Goal: Task Accomplishment & Management: Use online tool/utility

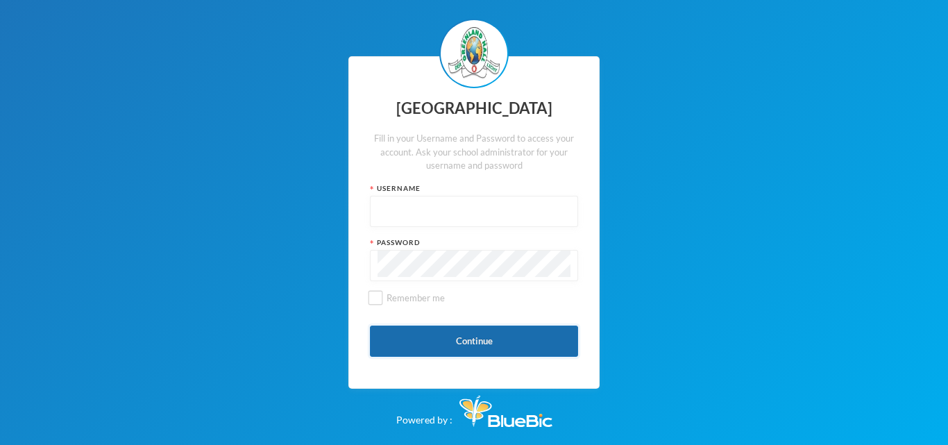
type input "glh23es30"
click at [447, 333] on button "Continue" at bounding box center [474, 341] width 208 height 31
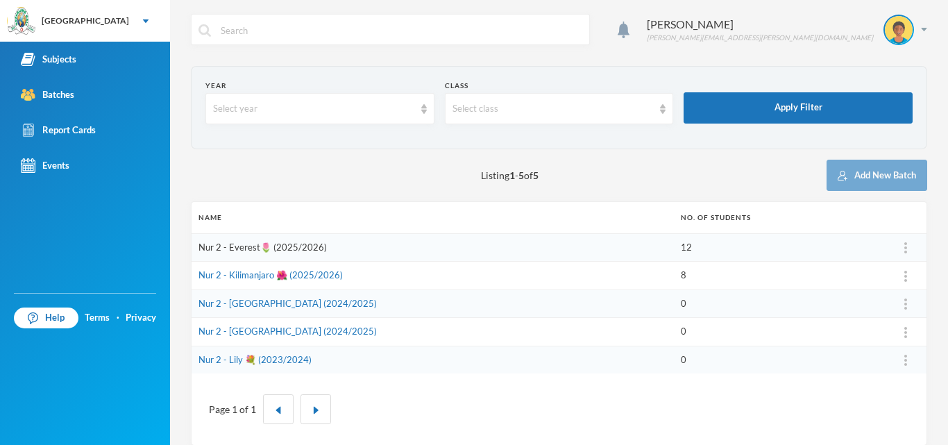
click at [255, 249] on link "Nur 2 - Everest🌷 (2025/2026)" at bounding box center [263, 247] width 128 height 11
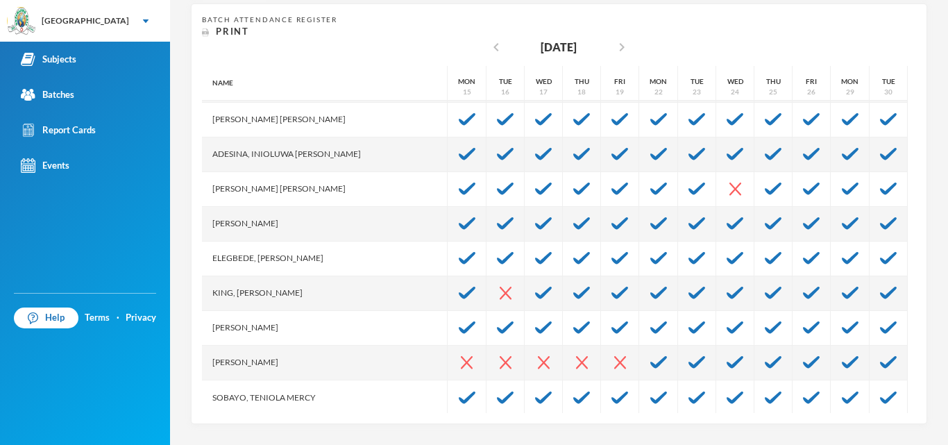
scroll to position [104, 0]
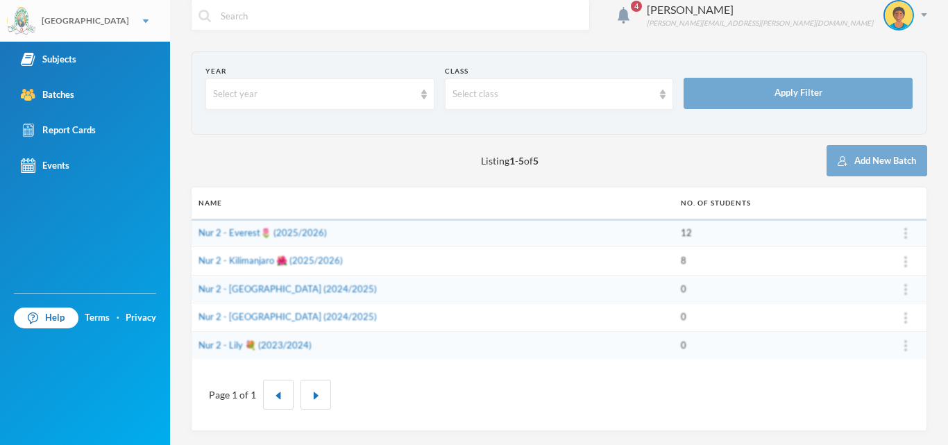
scroll to position [15, 0]
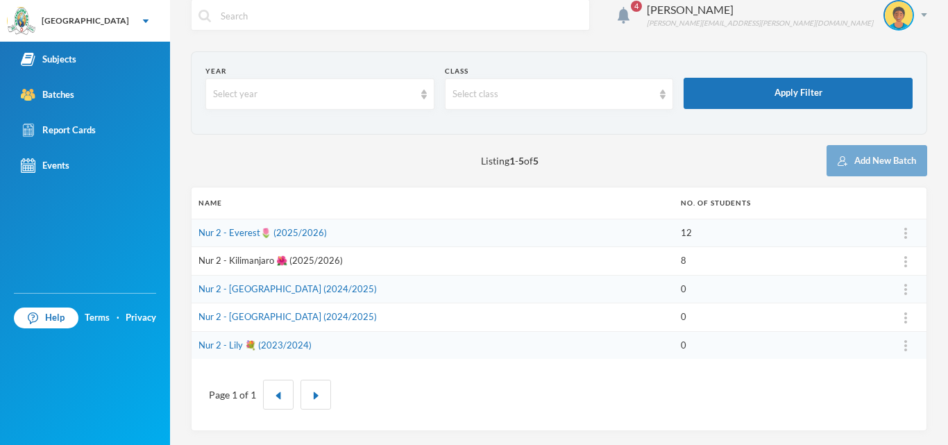
click at [245, 260] on link "Nur 2 - Kilimanjaro 🌺 (2025/2026)" at bounding box center [271, 260] width 144 height 11
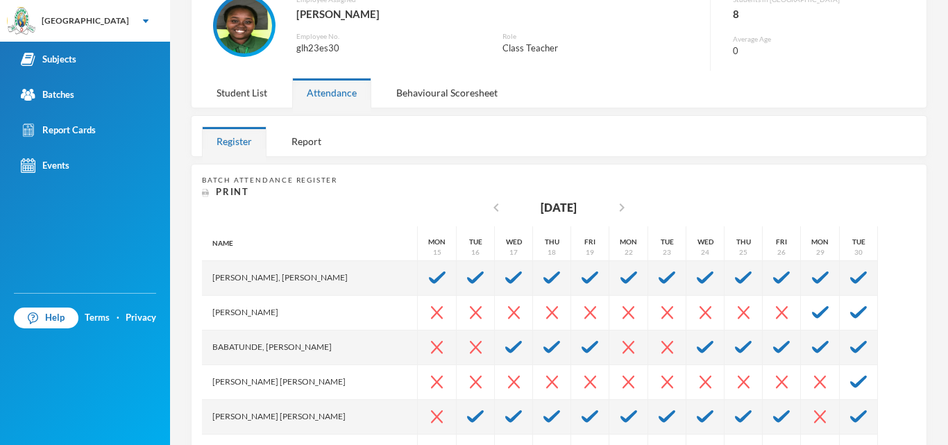
scroll to position [272, 0]
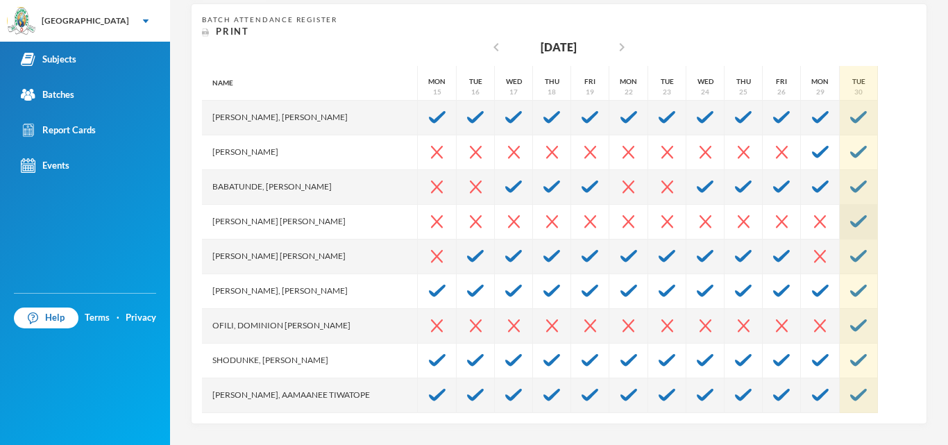
click at [850, 217] on img at bounding box center [858, 221] width 17 height 12
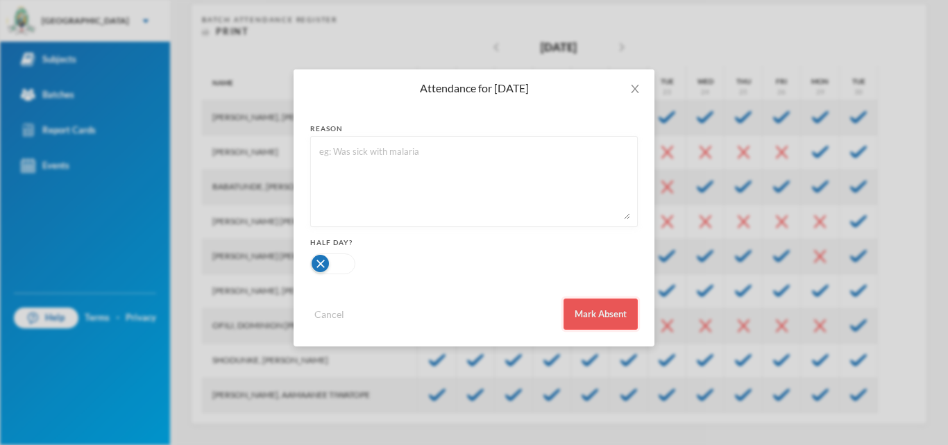
click at [625, 319] on button "Mark Absent" at bounding box center [601, 313] width 74 height 31
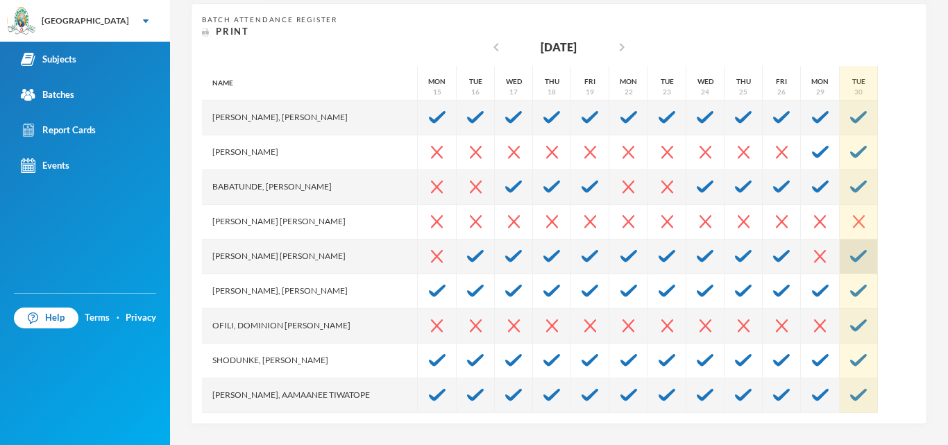
click at [840, 264] on div at bounding box center [859, 256] width 38 height 35
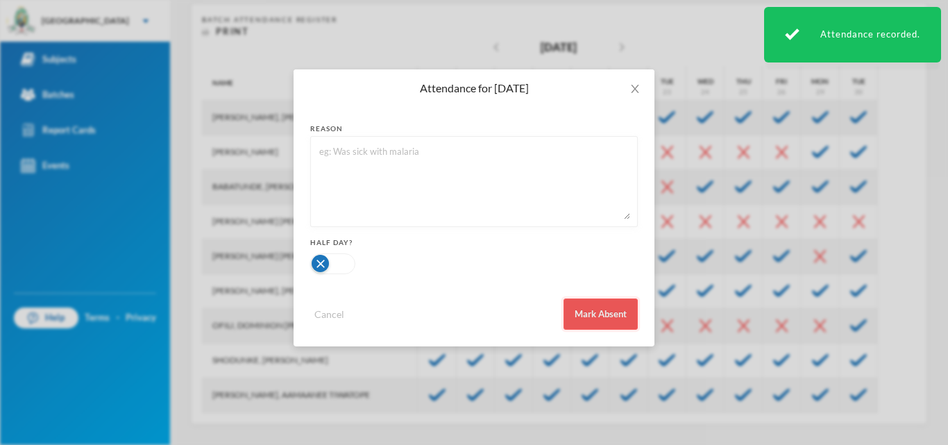
click at [588, 310] on button "Mark Absent" at bounding box center [601, 313] width 74 height 31
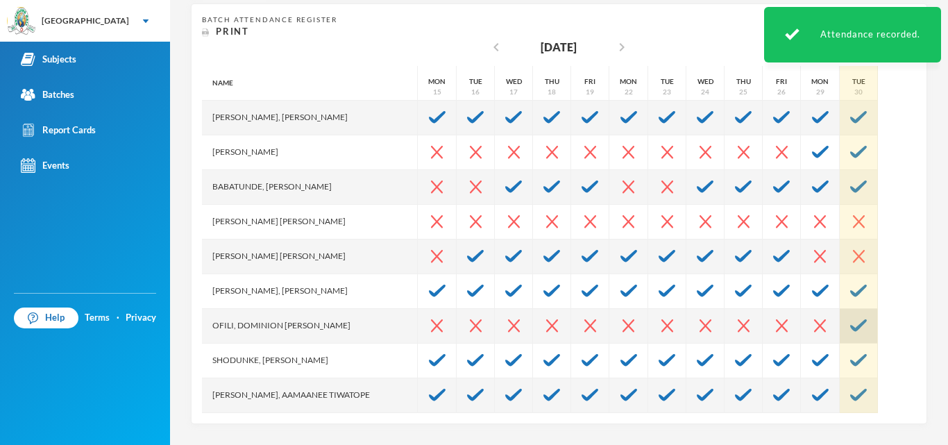
click at [850, 321] on img at bounding box center [858, 325] width 17 height 12
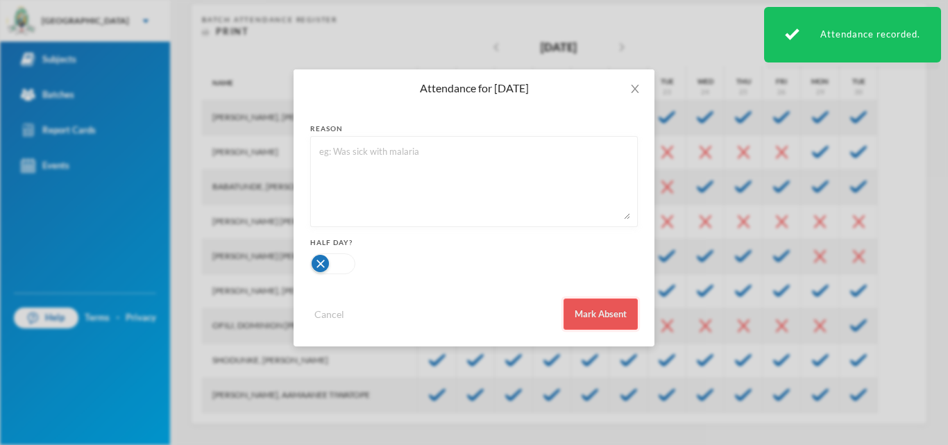
drag, startPoint x: 603, startPoint y: 333, endPoint x: 613, endPoint y: 307, distance: 28.1
click at [613, 307] on div "reason Half Day? Cancel Mark Absent" at bounding box center [474, 226] width 361 height 239
click at [613, 307] on button "Mark Absent" at bounding box center [601, 313] width 74 height 31
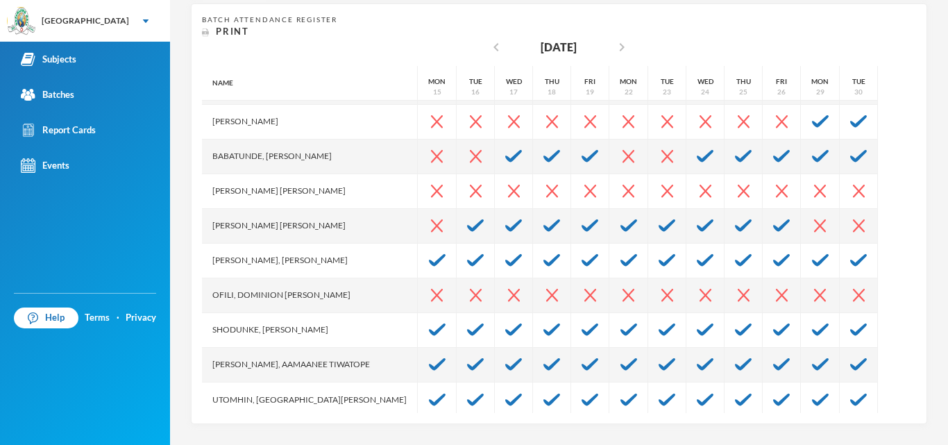
scroll to position [35, 0]
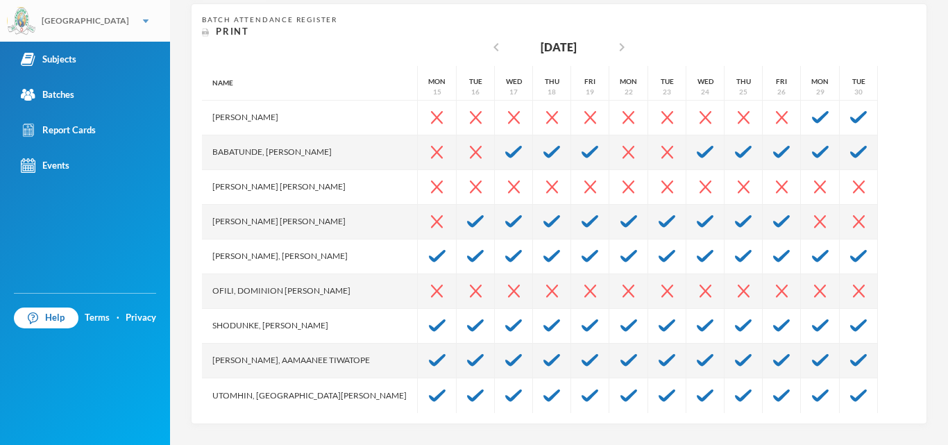
scroll to position [15, 0]
